Goal: Task Accomplishment & Management: Use online tool/utility

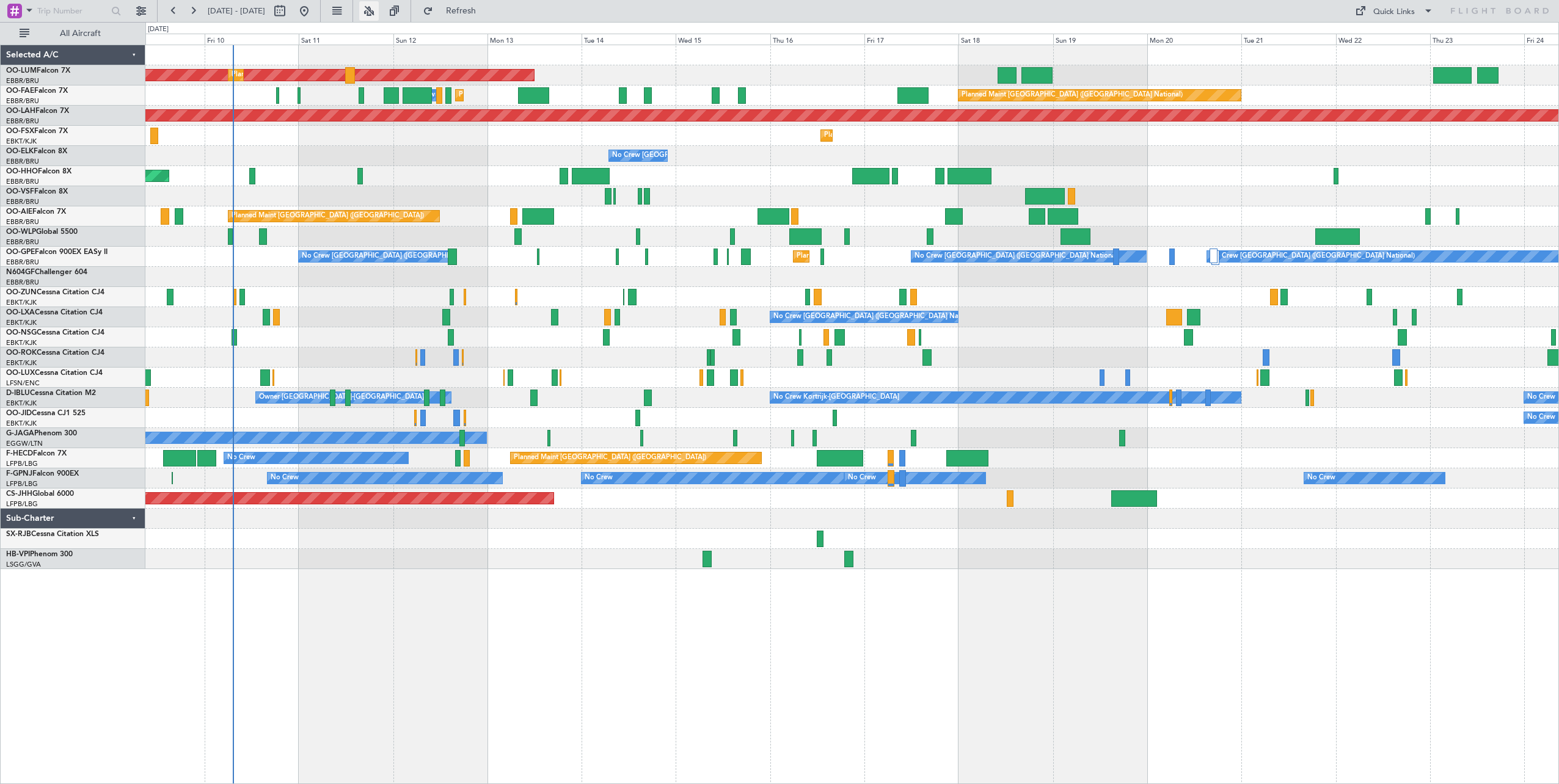
click at [378, 10] on button at bounding box center [369, 11] width 19 height 19
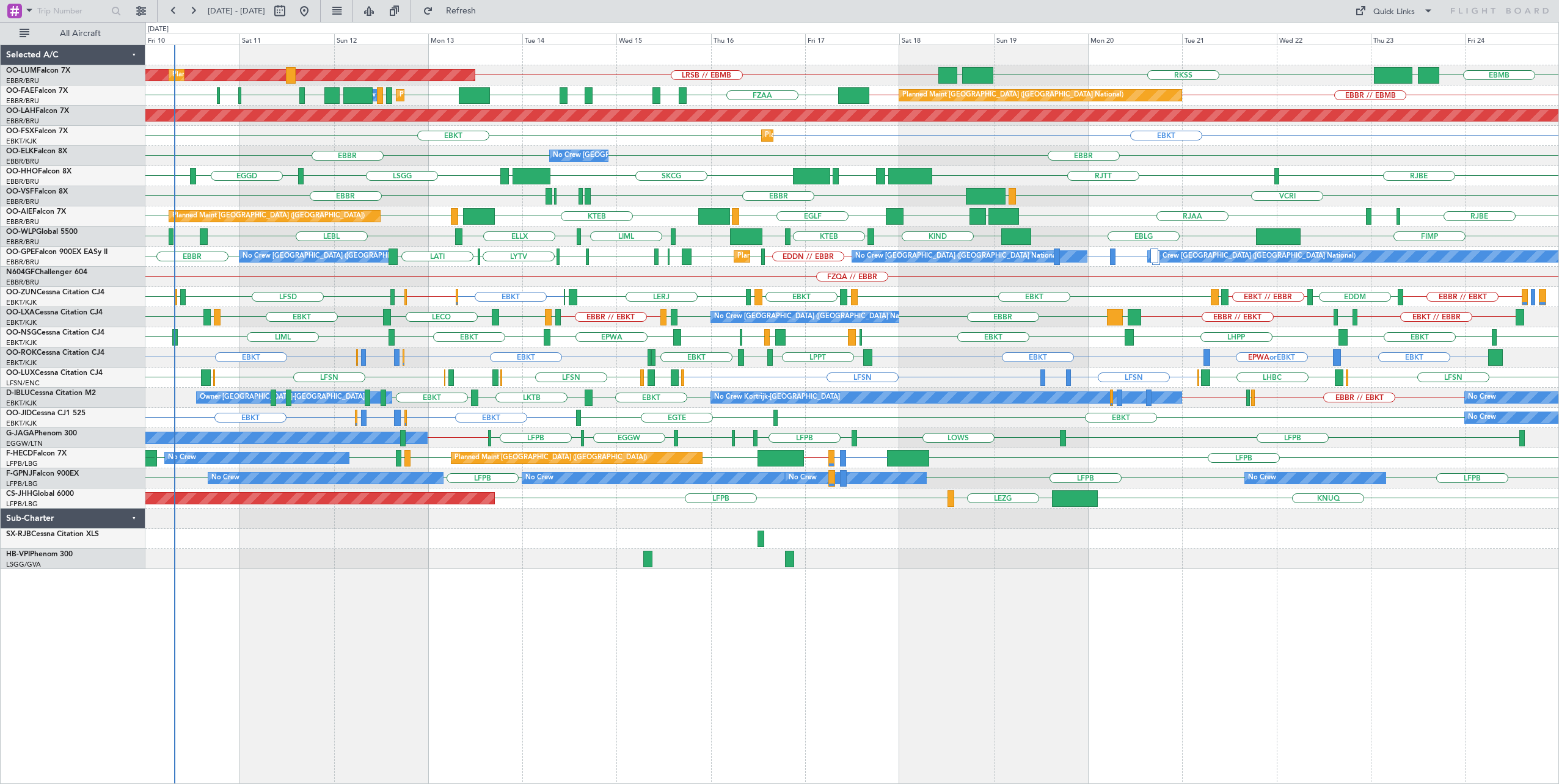
click at [657, 655] on div "AOG Maint [GEOGRAPHIC_DATA] Planned Maint [GEOGRAPHIC_DATA] ([GEOGRAPHIC_DATA])…" at bounding box center [852, 415] width 1414 height 740
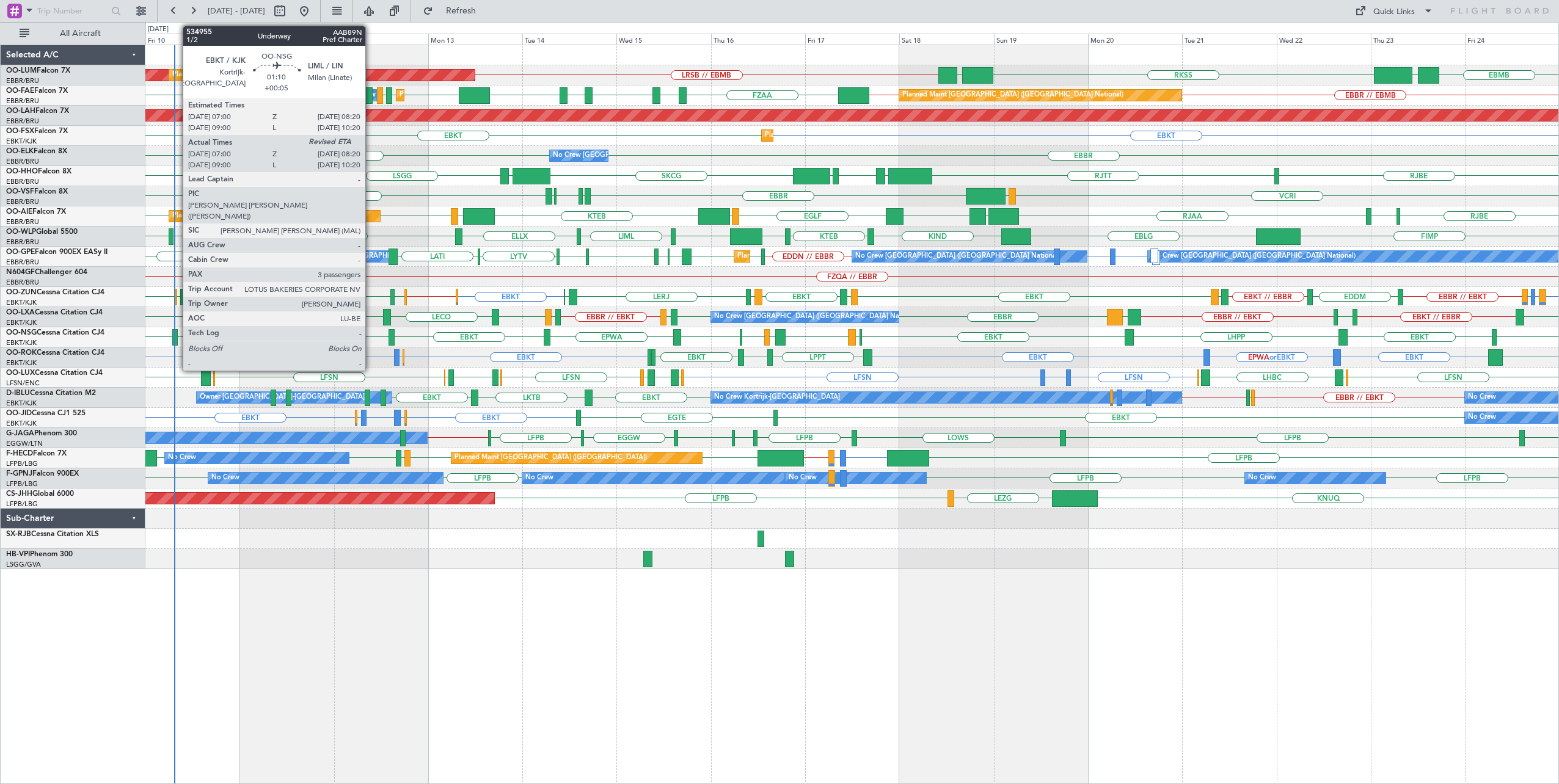
click at [177, 336] on div at bounding box center [175, 337] width 6 height 16
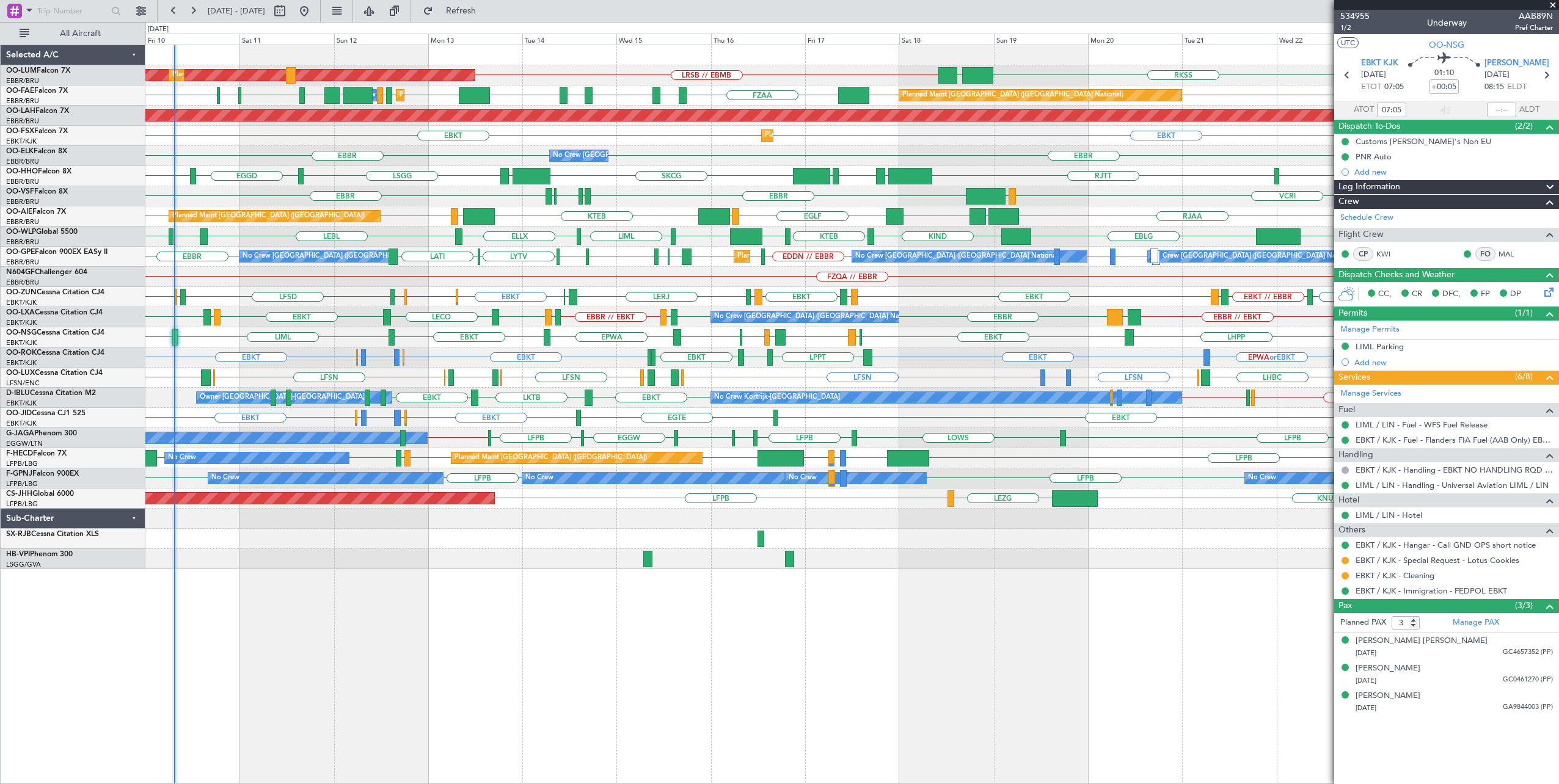
click at [1555, 3] on span at bounding box center [1553, 6] width 12 height 11
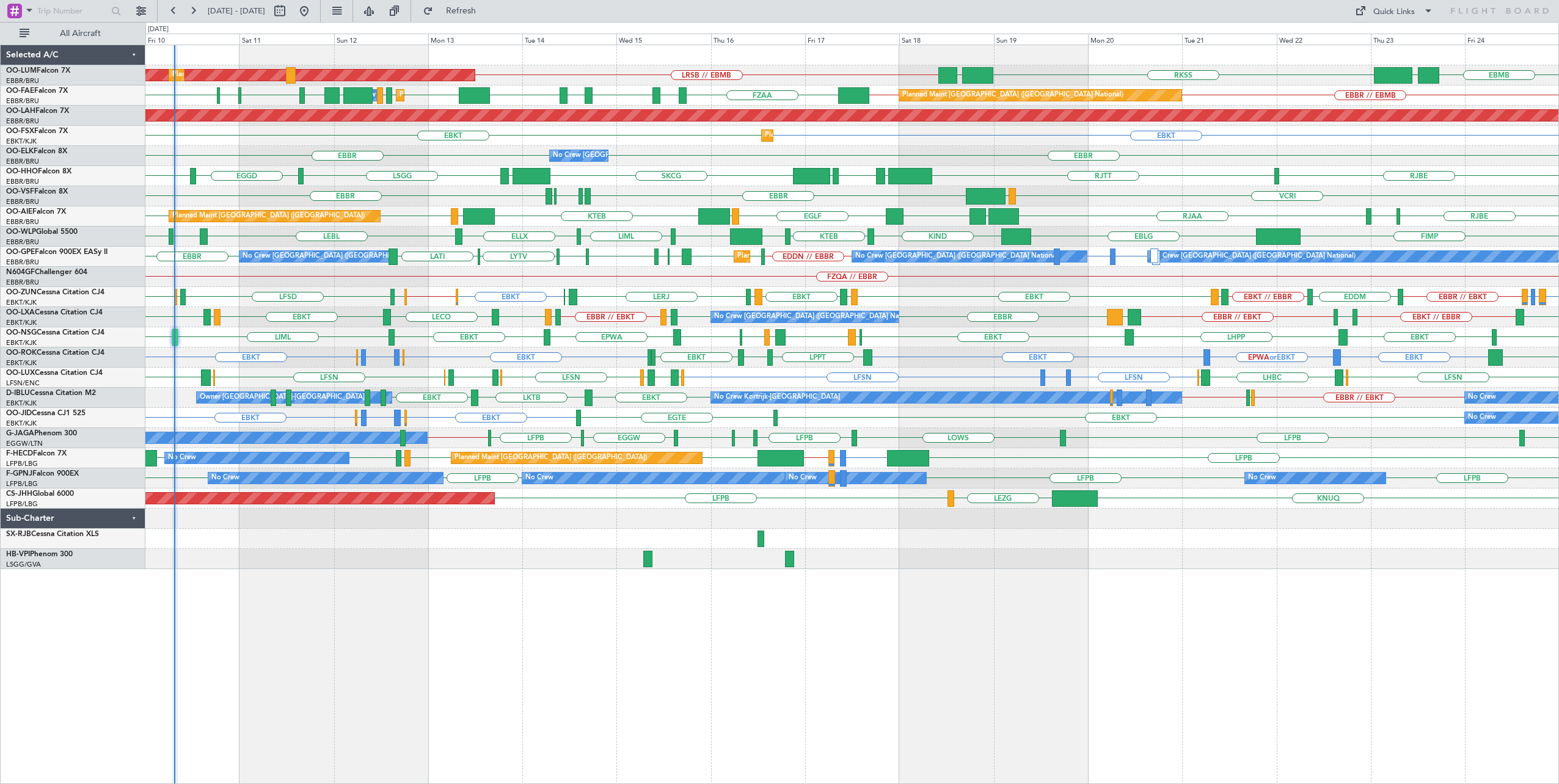
type input "0"
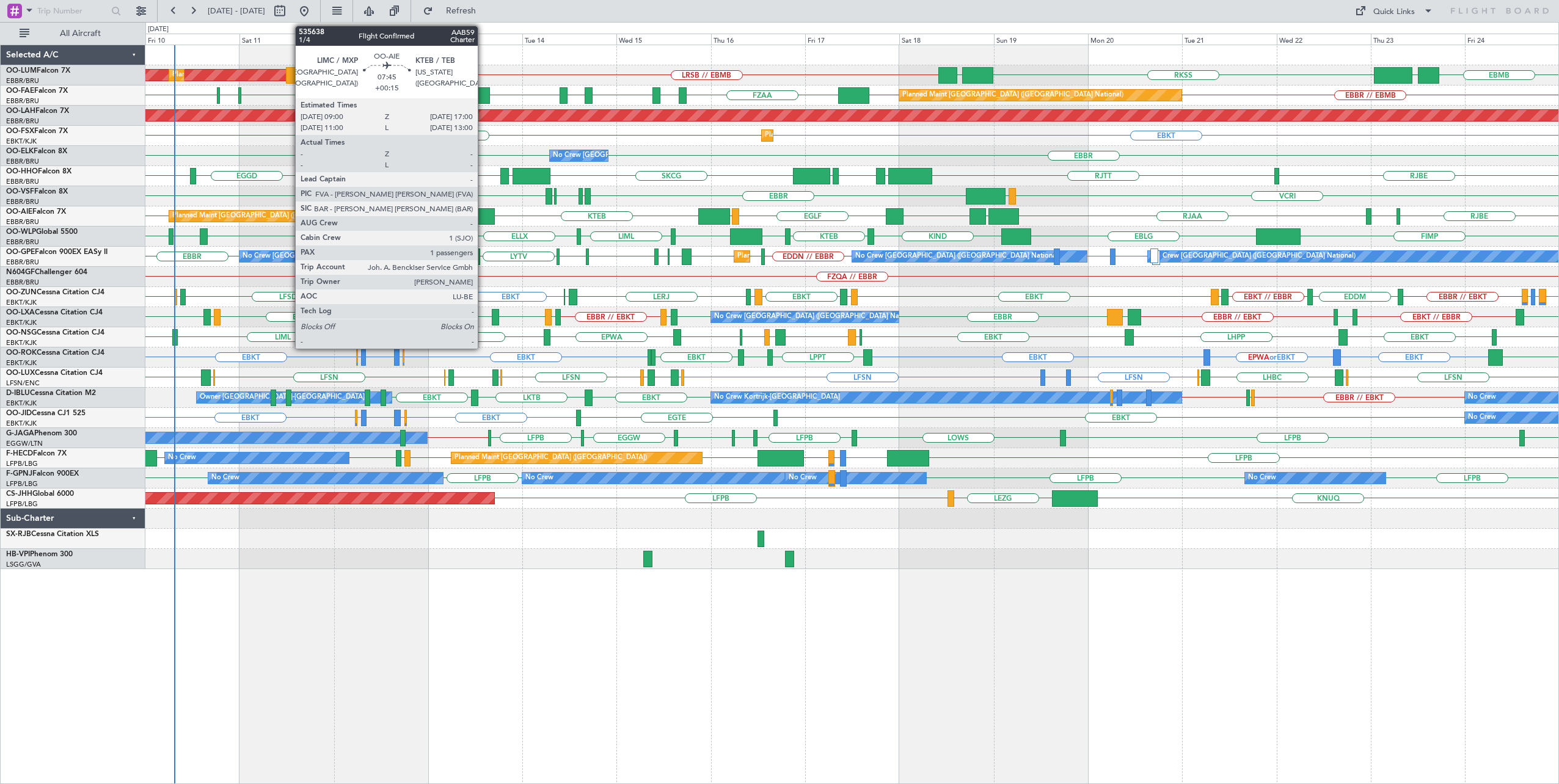
click at [484, 211] on div at bounding box center [478, 216] width 32 height 16
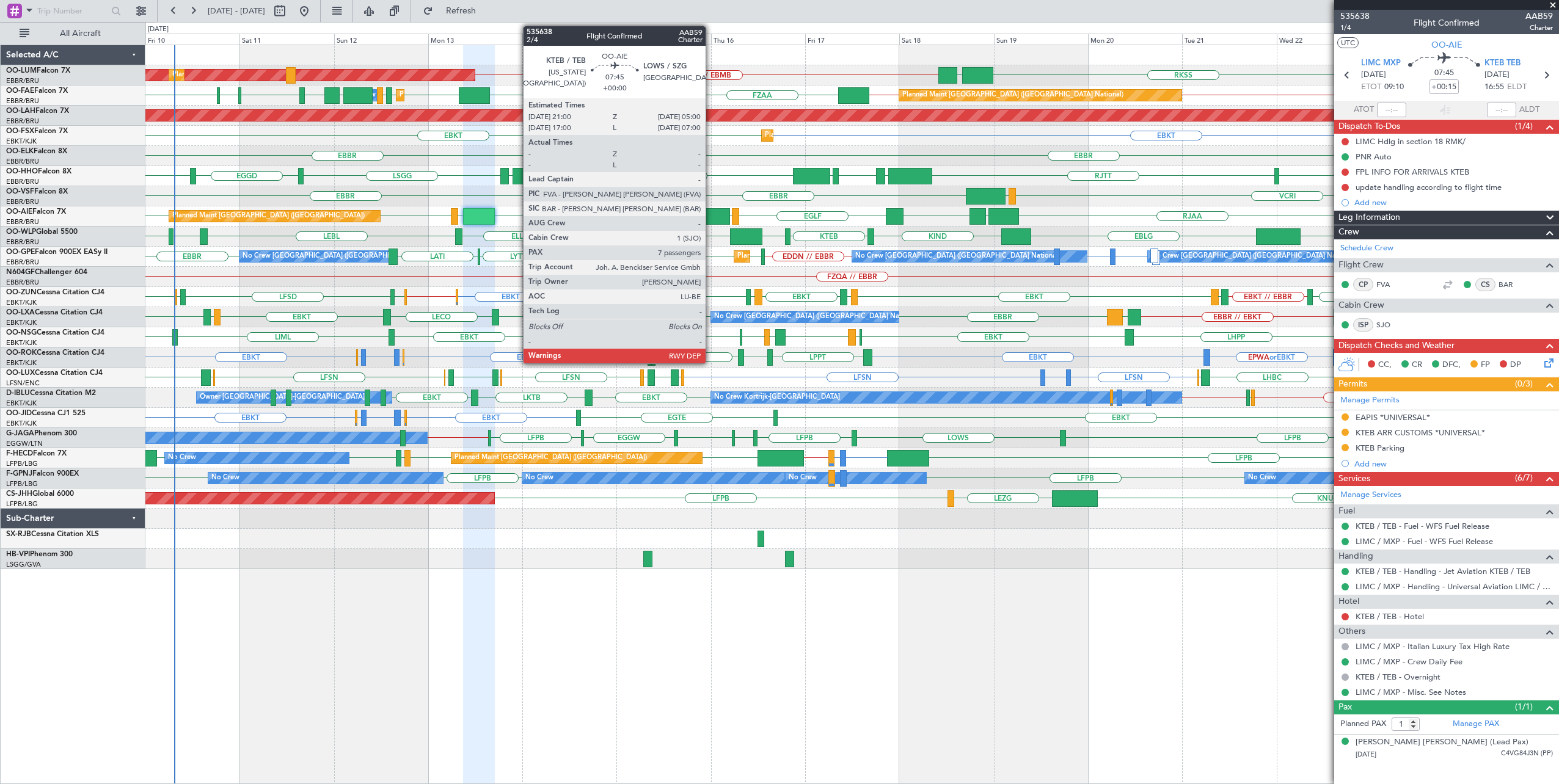
click at [711, 215] on div at bounding box center [714, 216] width 32 height 16
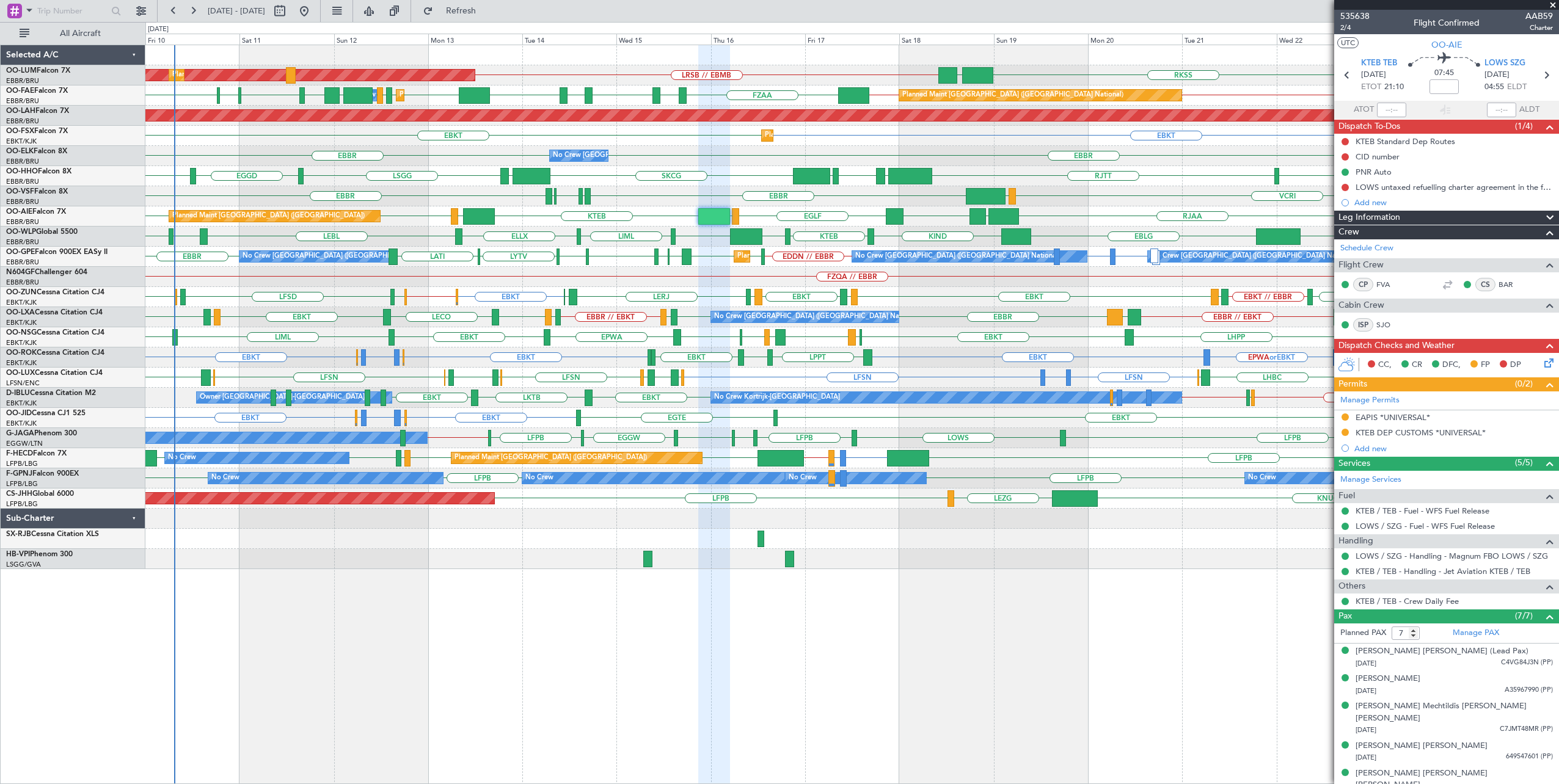
click at [1553, 5] on span at bounding box center [1553, 6] width 12 height 11
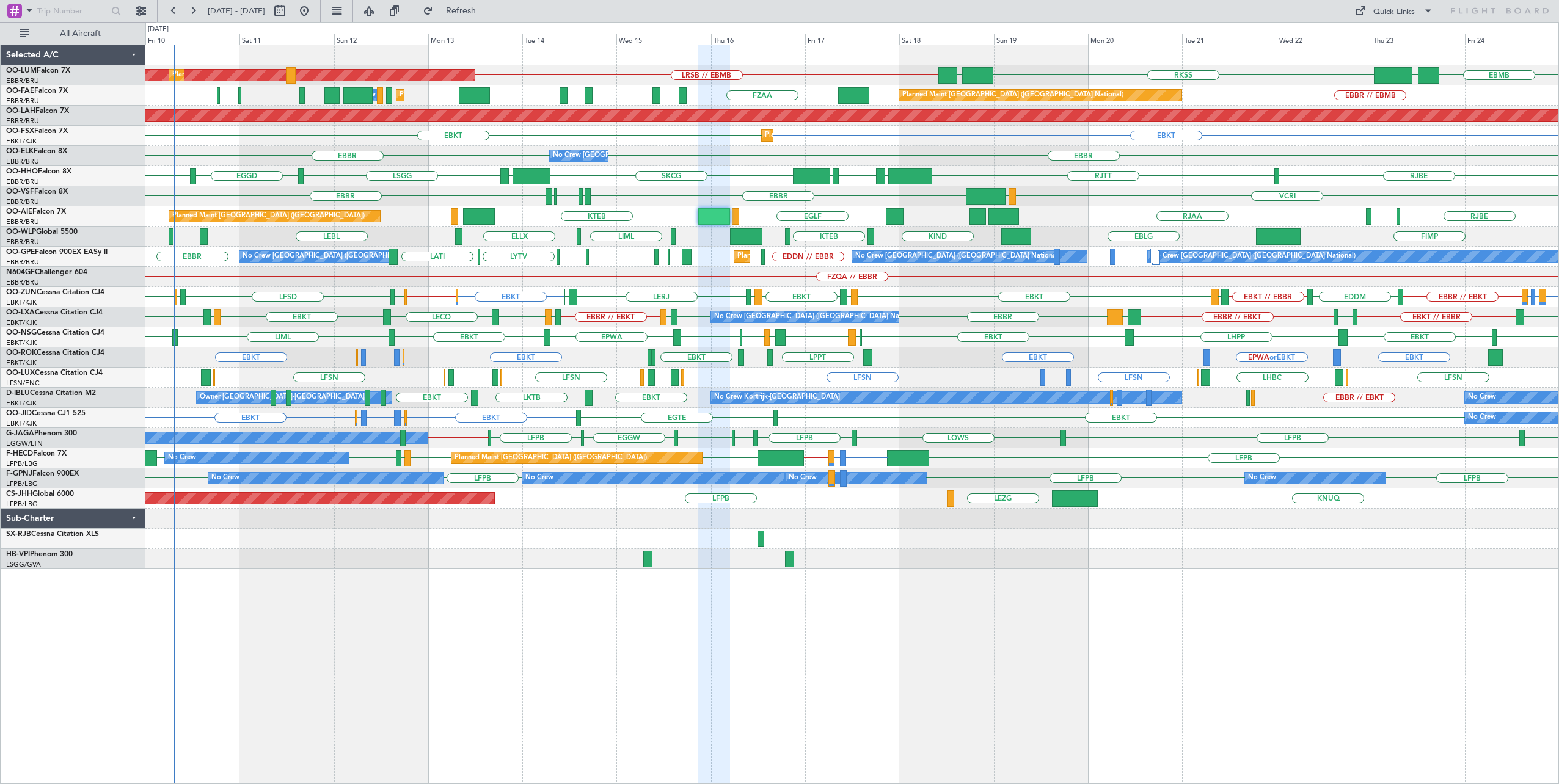
type input "0"
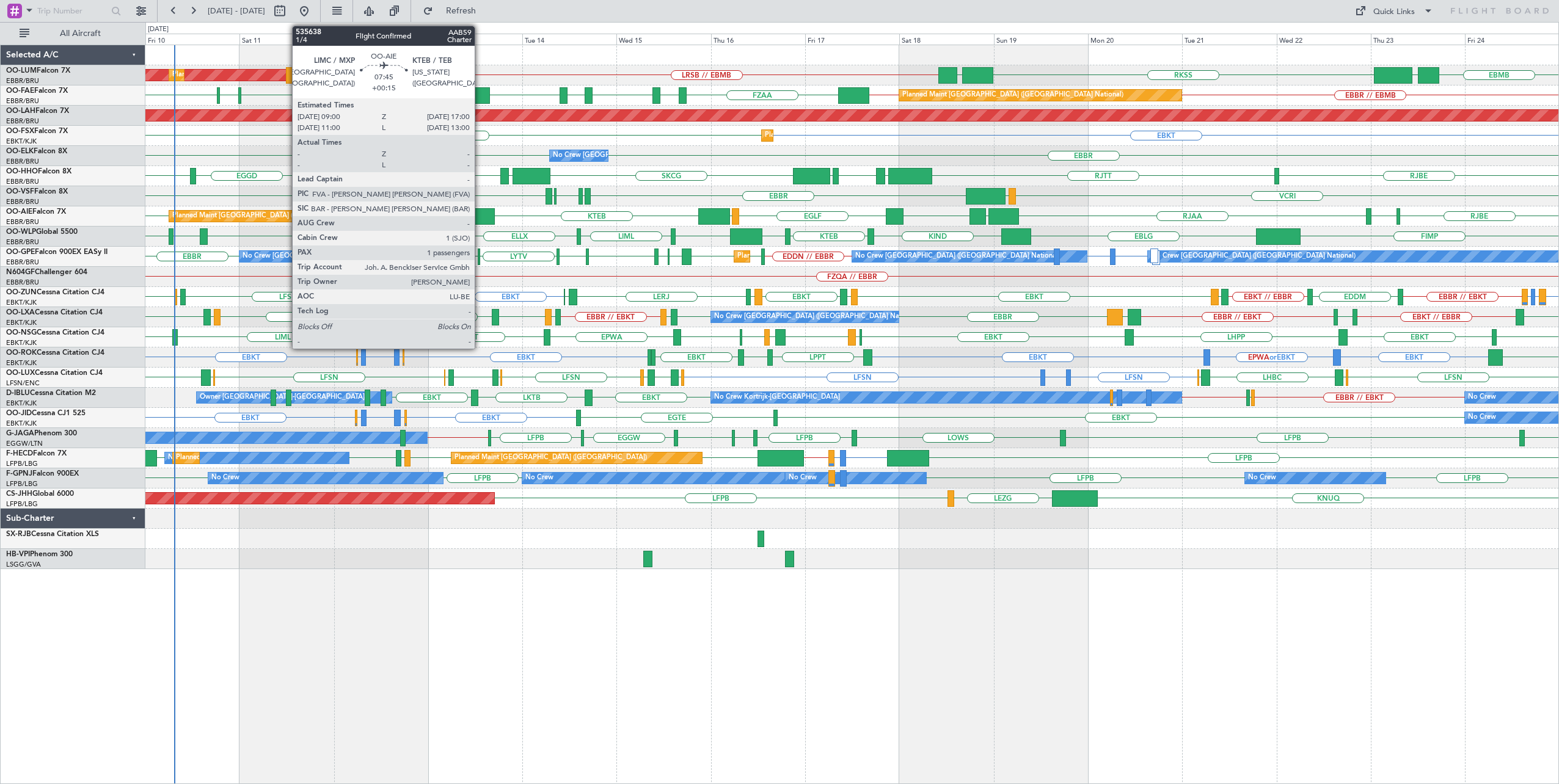
click at [481, 214] on div at bounding box center [478, 216] width 32 height 16
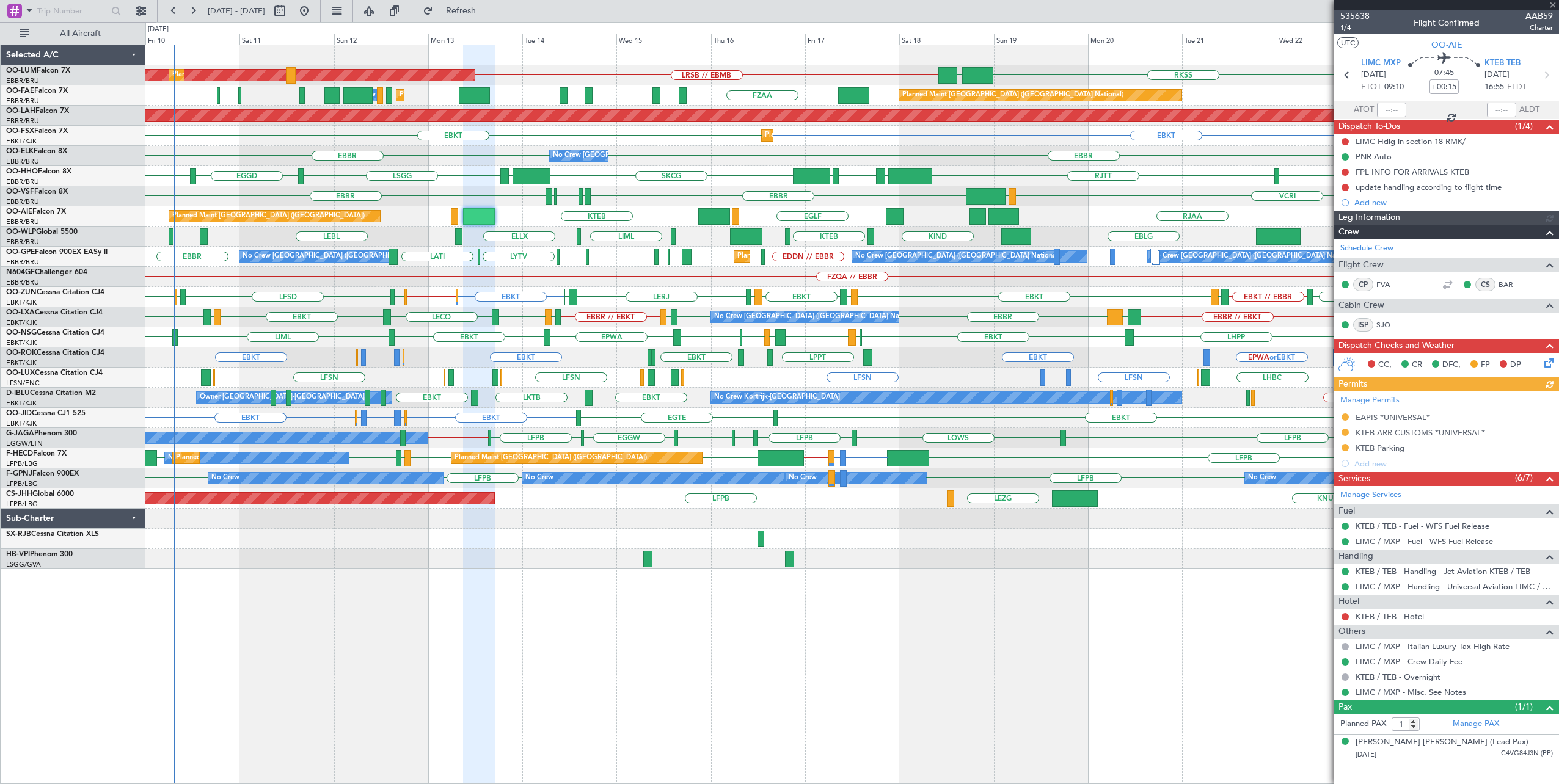
click at [1360, 11] on span "535638" at bounding box center [1355, 16] width 29 height 13
click at [1373, 248] on link "Schedule Crew" at bounding box center [1367, 248] width 53 height 12
